Goal: Find specific page/section: Find specific page/section

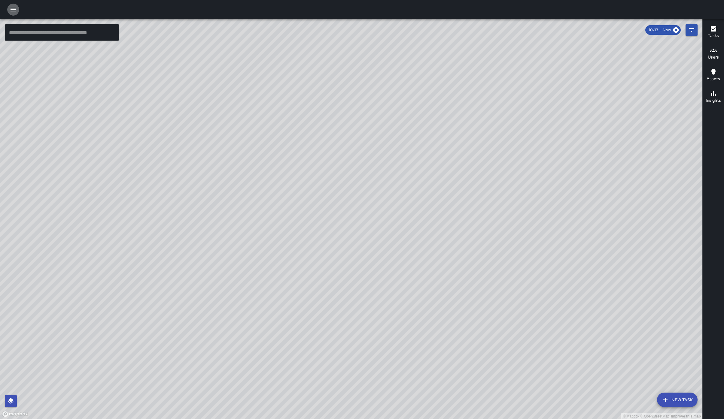
click at [10, 9] on icon "button" at bounding box center [13, 9] width 7 height 7
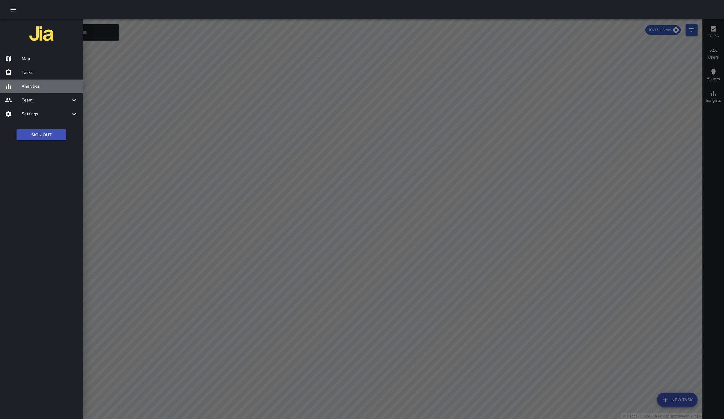
click at [41, 83] on h6 "Analytics" at bounding box center [50, 86] width 56 height 7
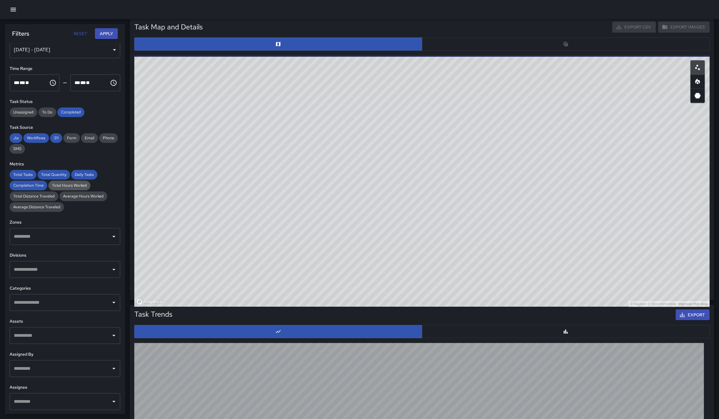
scroll to position [335, 0]
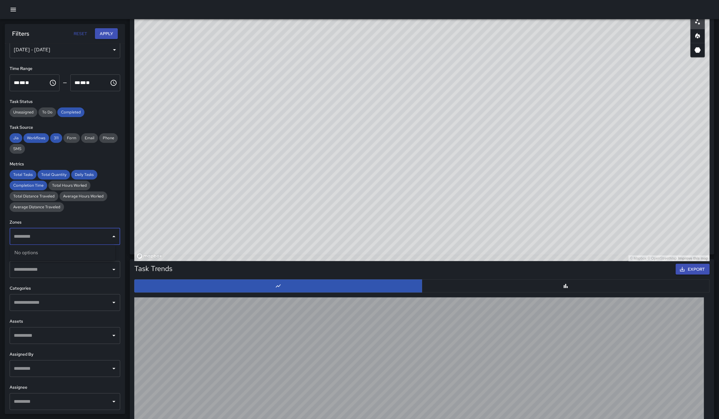
click at [58, 235] on input "text" at bounding box center [60, 236] width 96 height 11
click at [112, 236] on icon "Close" at bounding box center [113, 237] width 3 height 2
click at [95, 272] on input "text" at bounding box center [60, 269] width 96 height 11
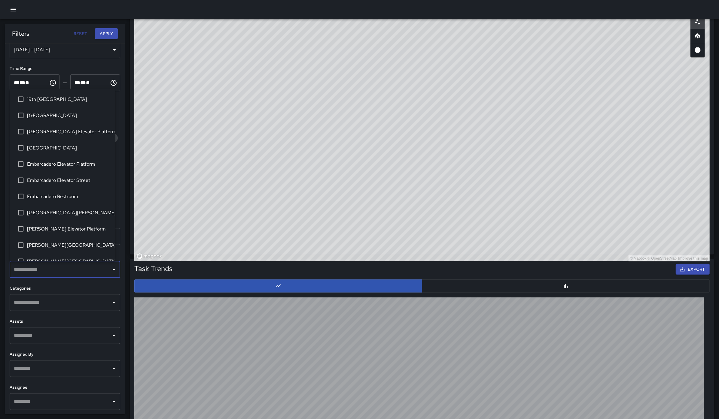
click at [96, 297] on input "text" at bounding box center [60, 302] width 96 height 11
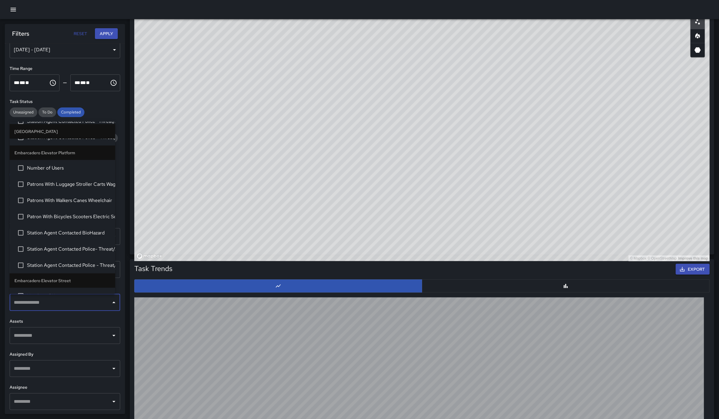
scroll to position [518, 0]
